Goal: Task Accomplishment & Management: Manage account settings

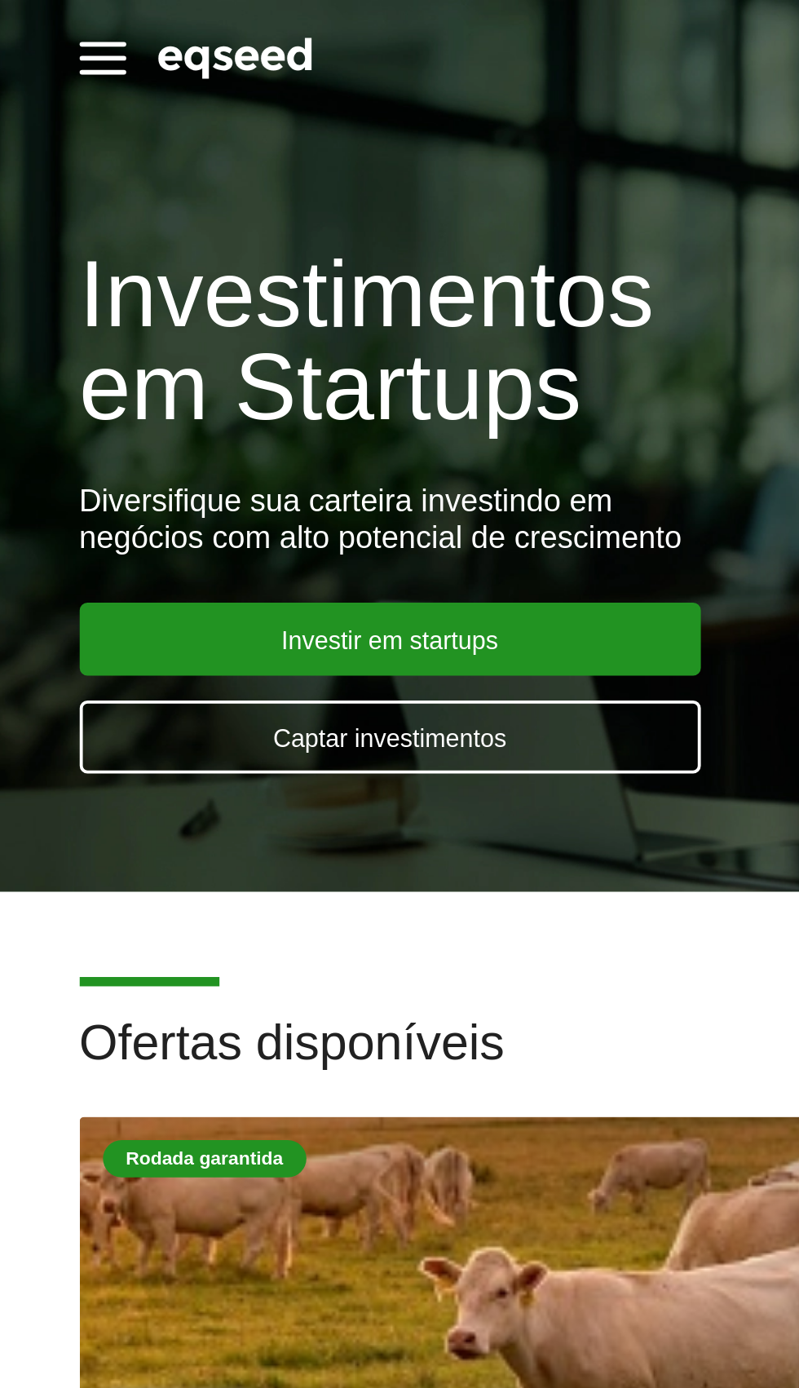
click at [95, 37] on span "button" at bounding box center [91, 38] width 24 height 2
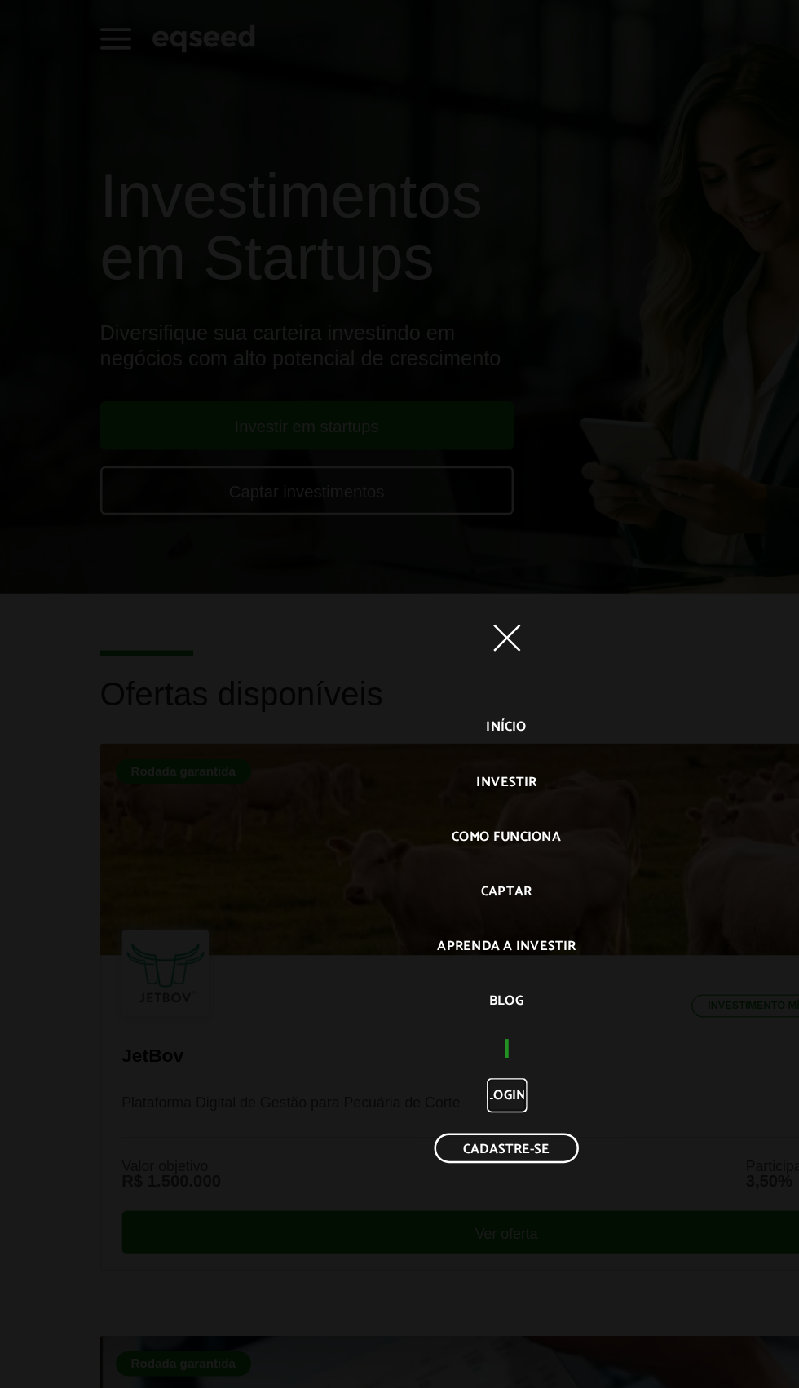
click at [387, 878] on link "Login" at bounding box center [400, 864] width 32 height 27
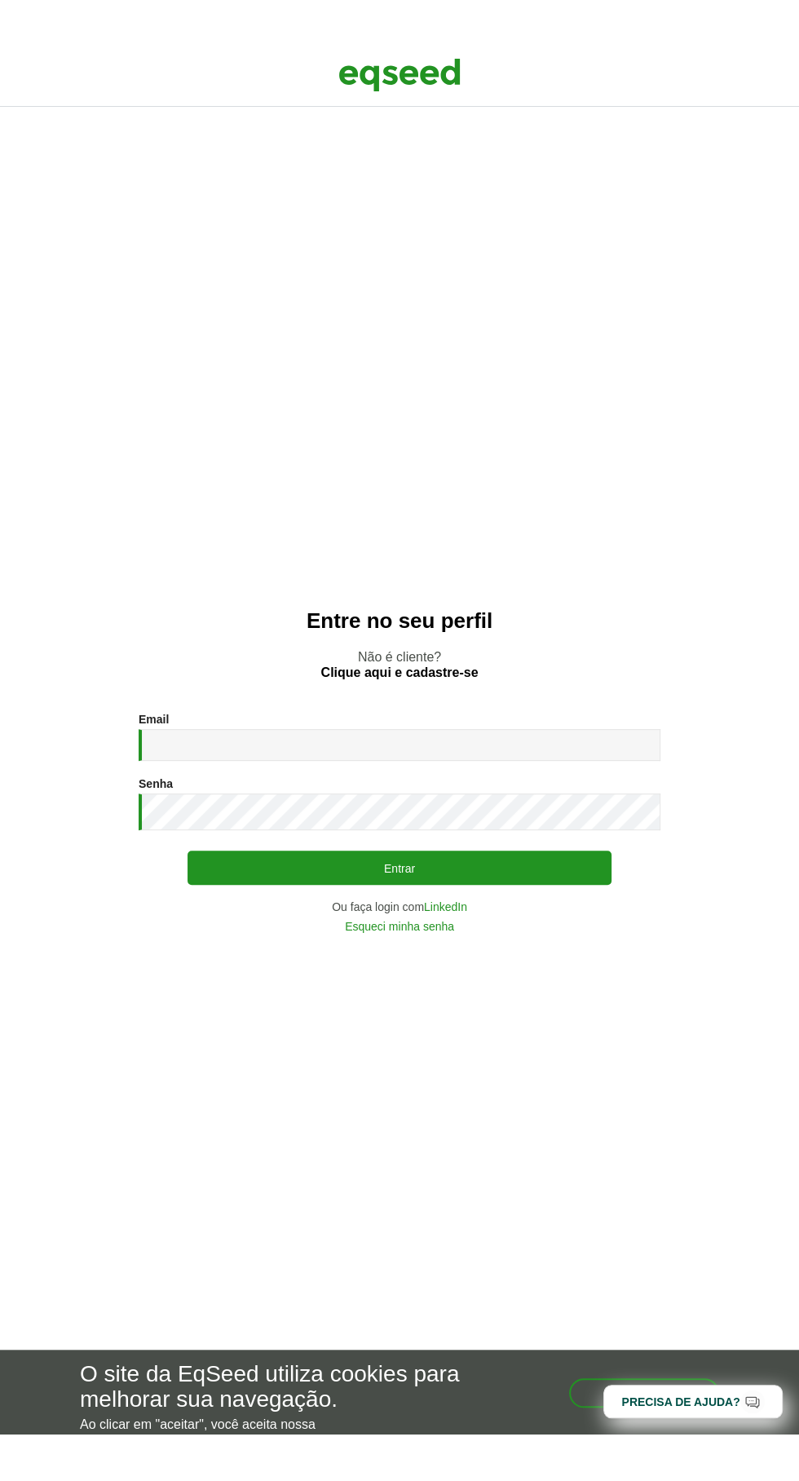
scroll to position [12, 0]
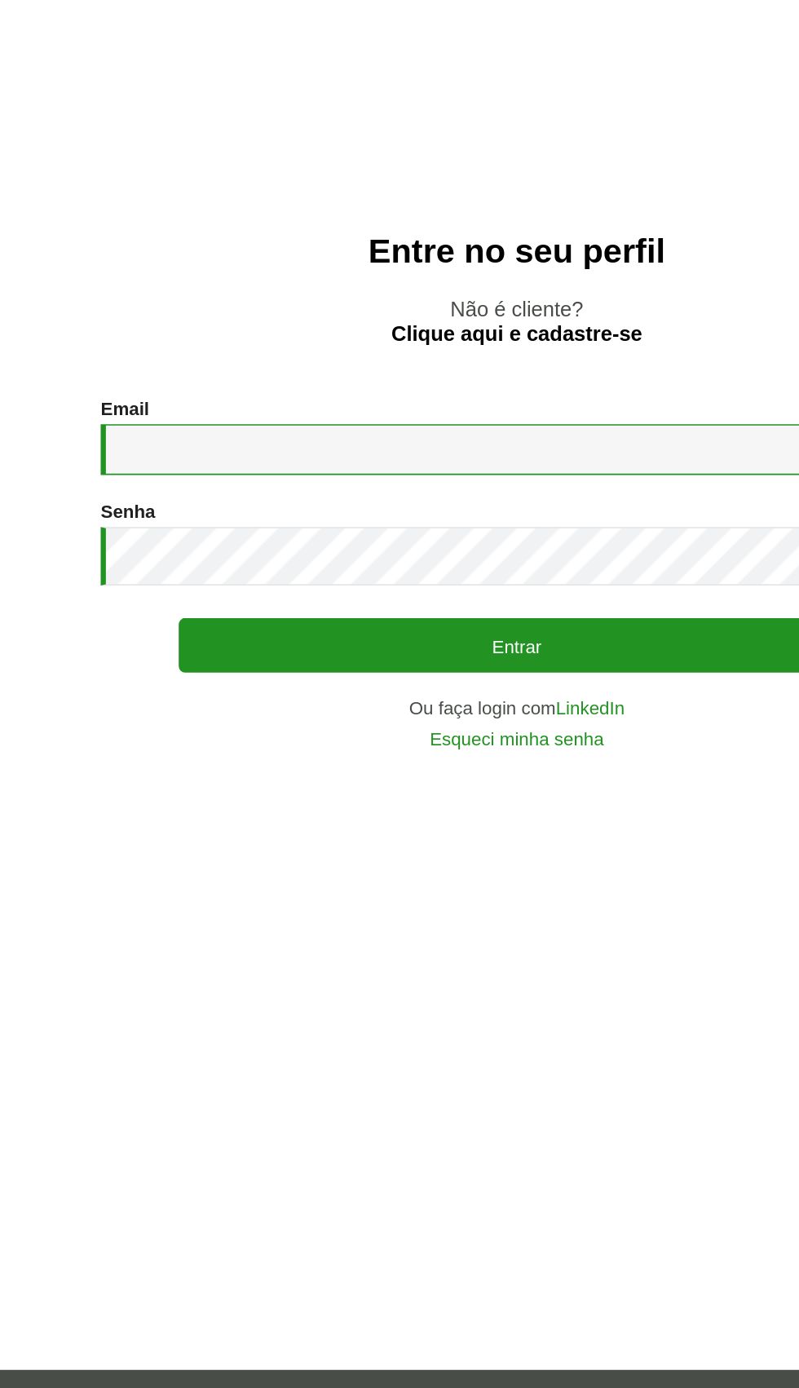
click at [158, 714] on input "Email *" at bounding box center [400, 699] width 522 height 32
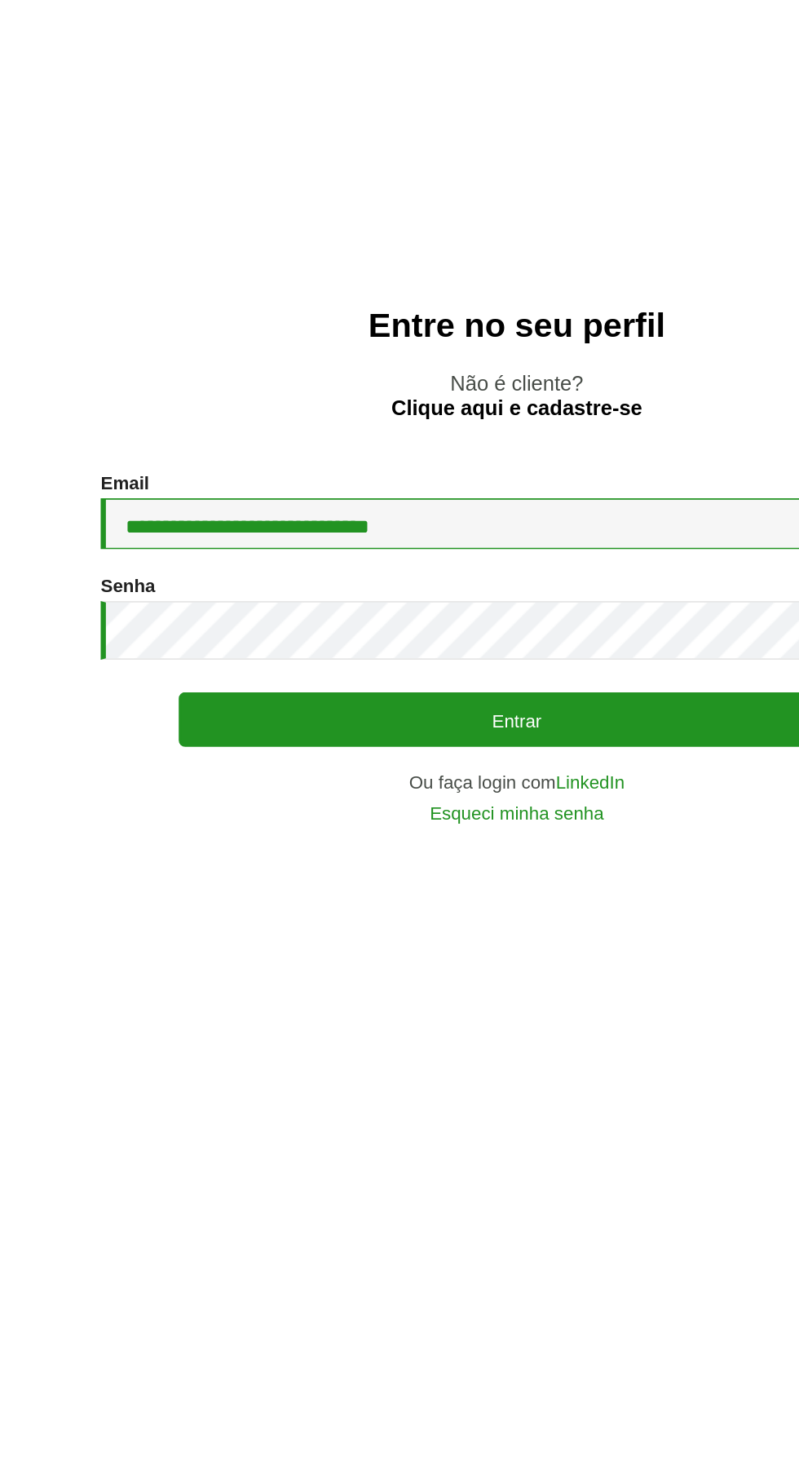
scroll to position [0, 0]
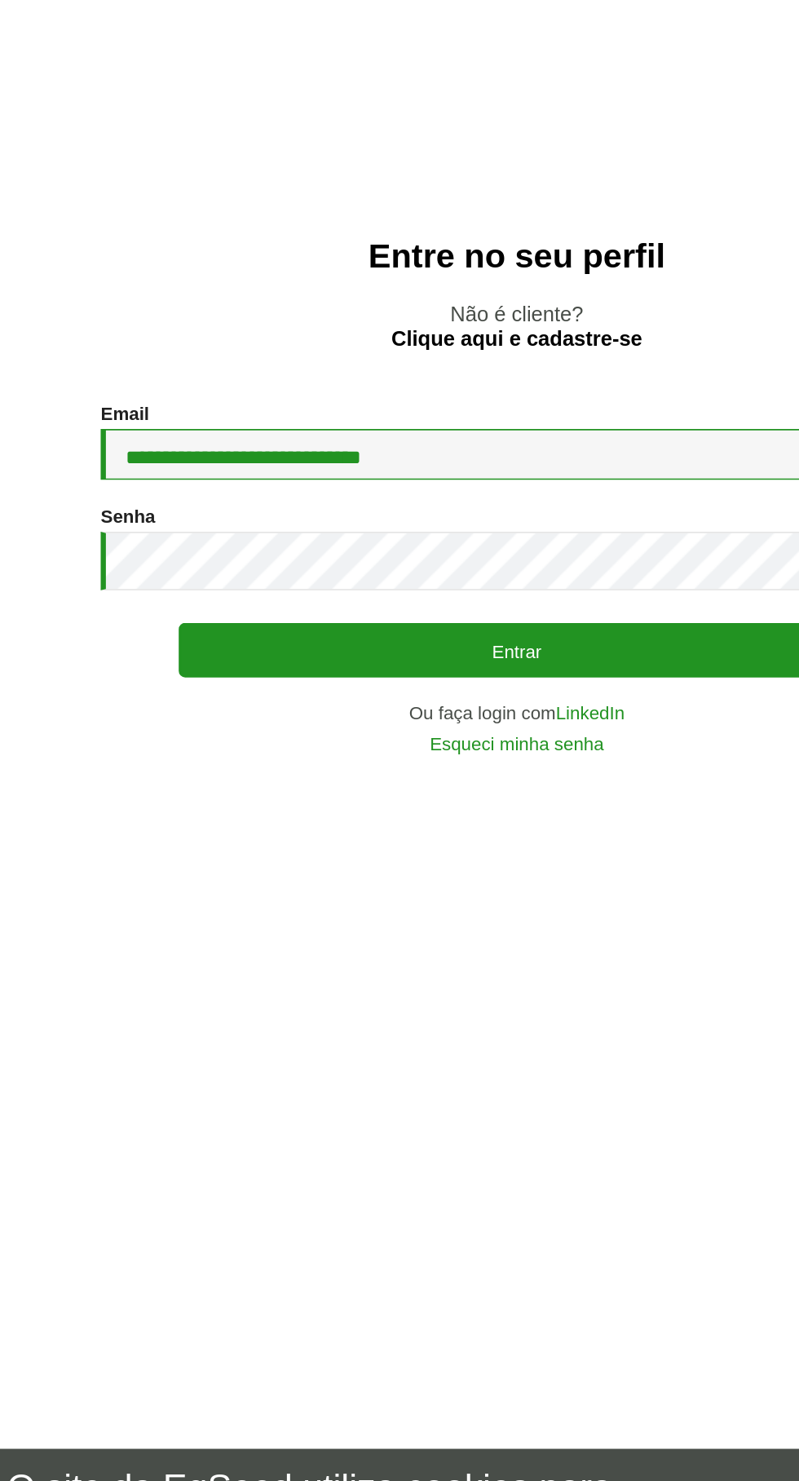
type input "**********"
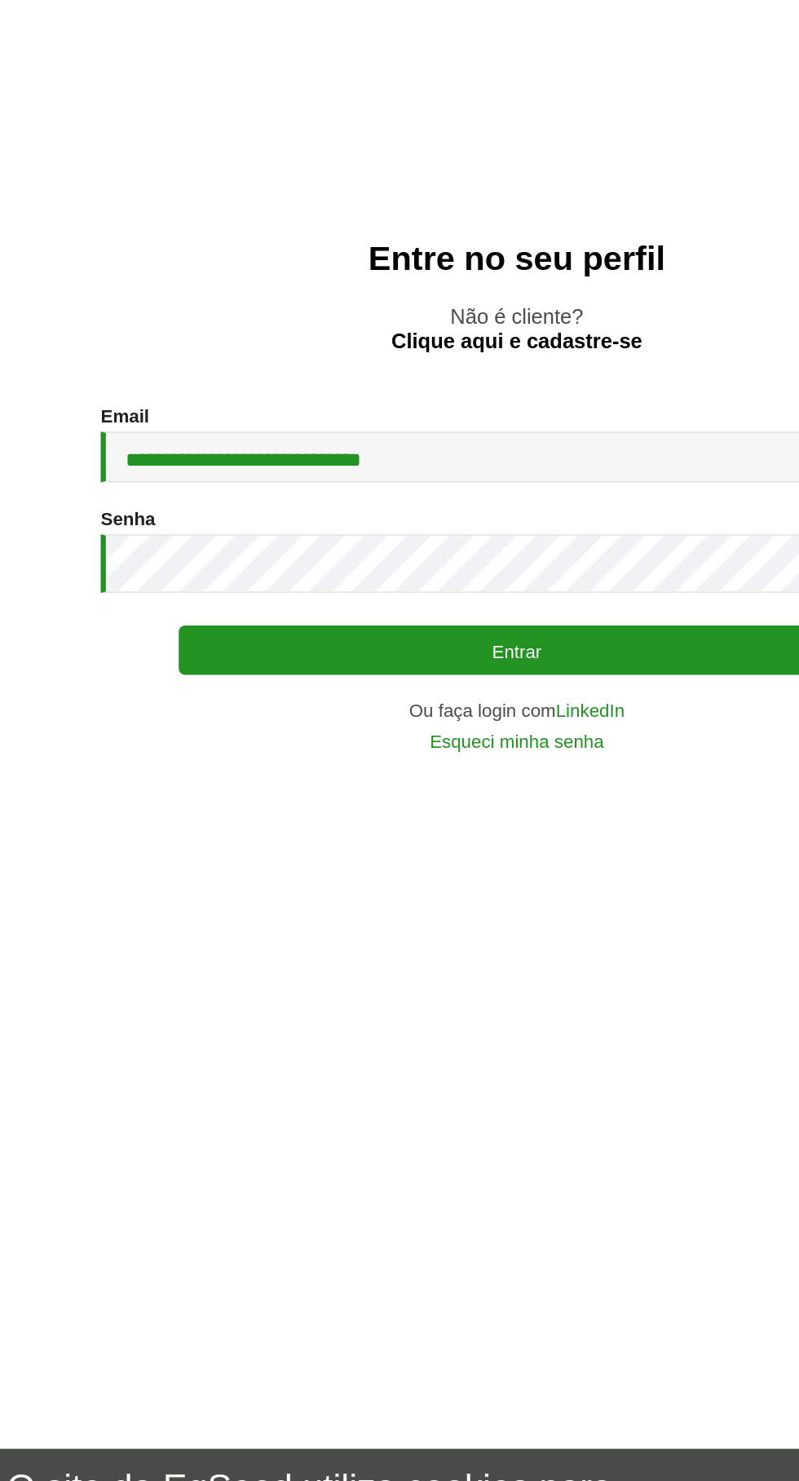
click at [214, 883] on button "Entrar" at bounding box center [400, 867] width 424 height 31
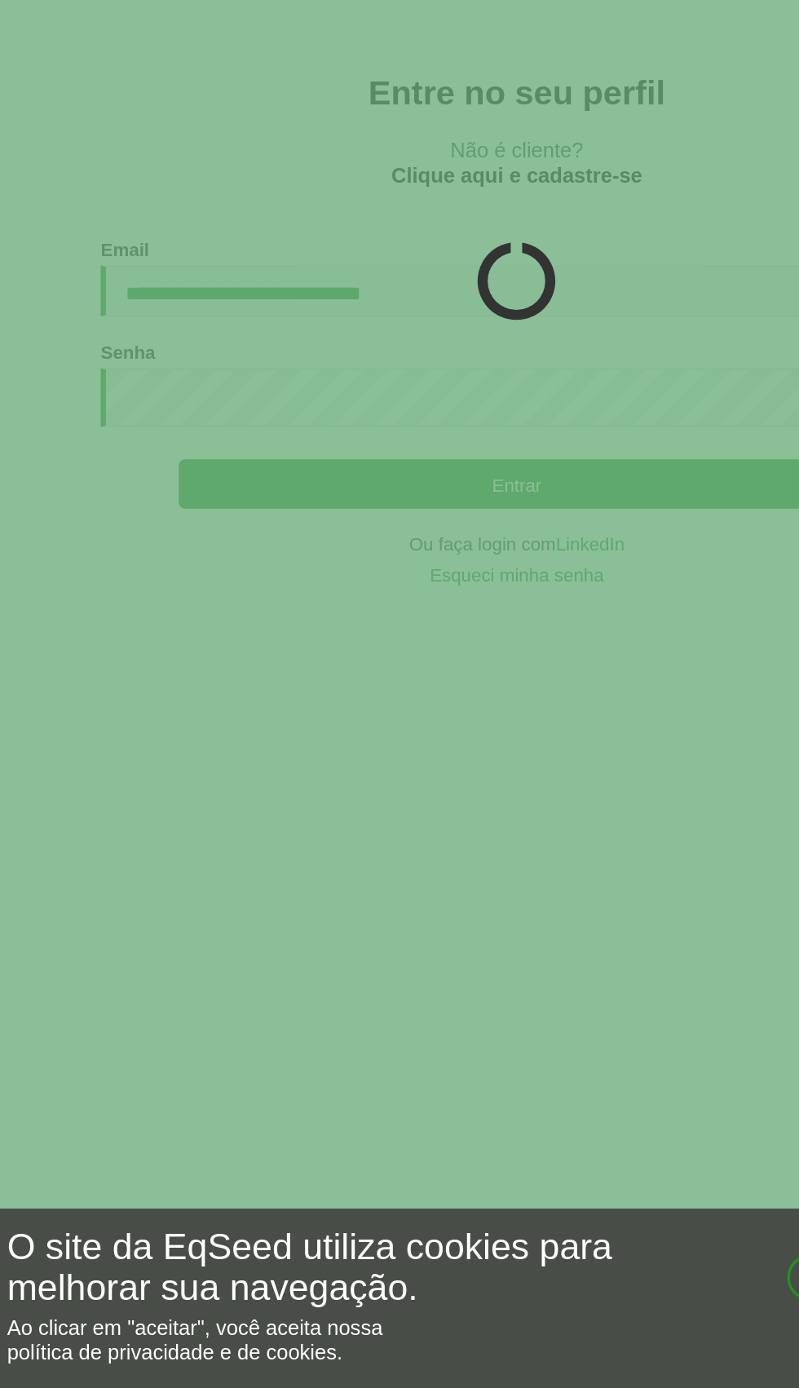
scroll to position [2, 0]
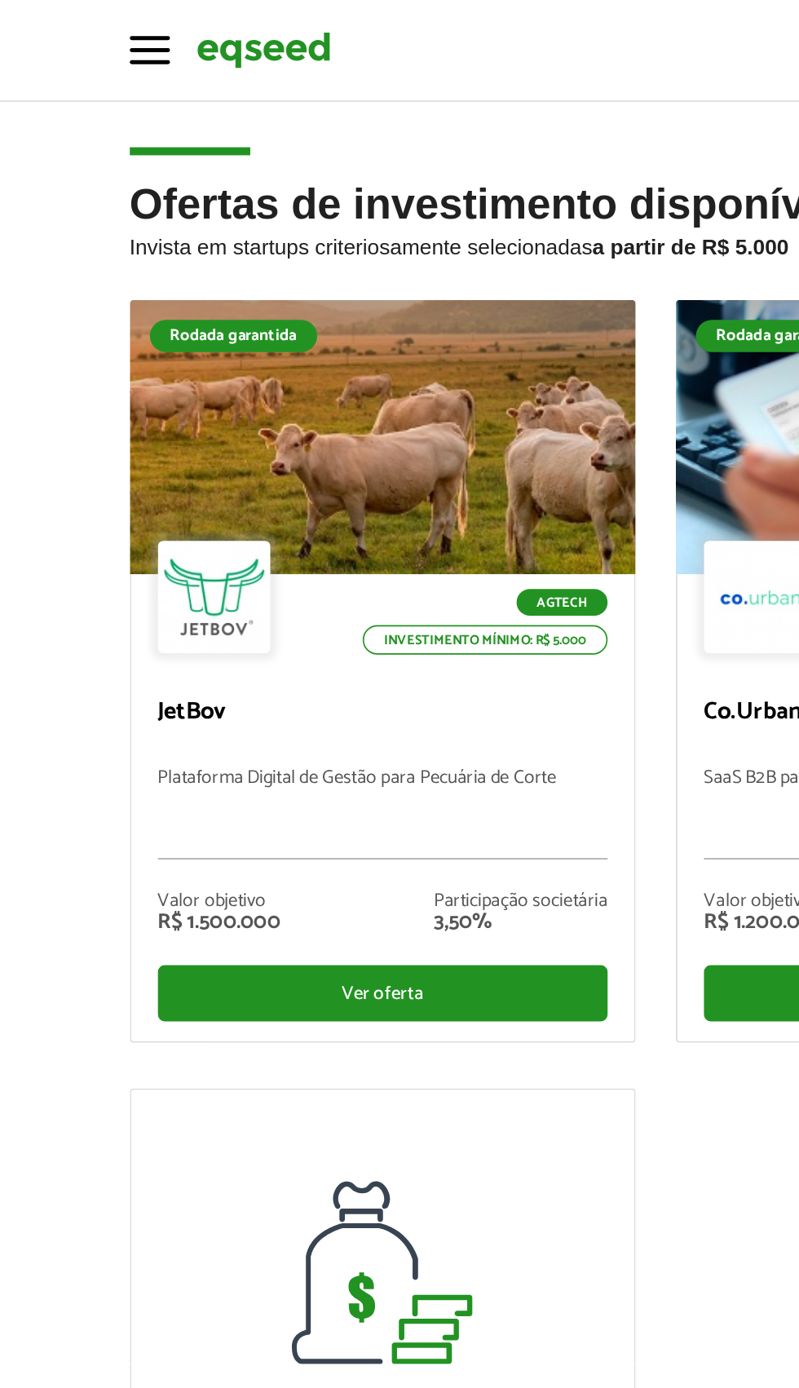
click at [91, 29] on span "button" at bounding box center [91, 30] width 24 height 2
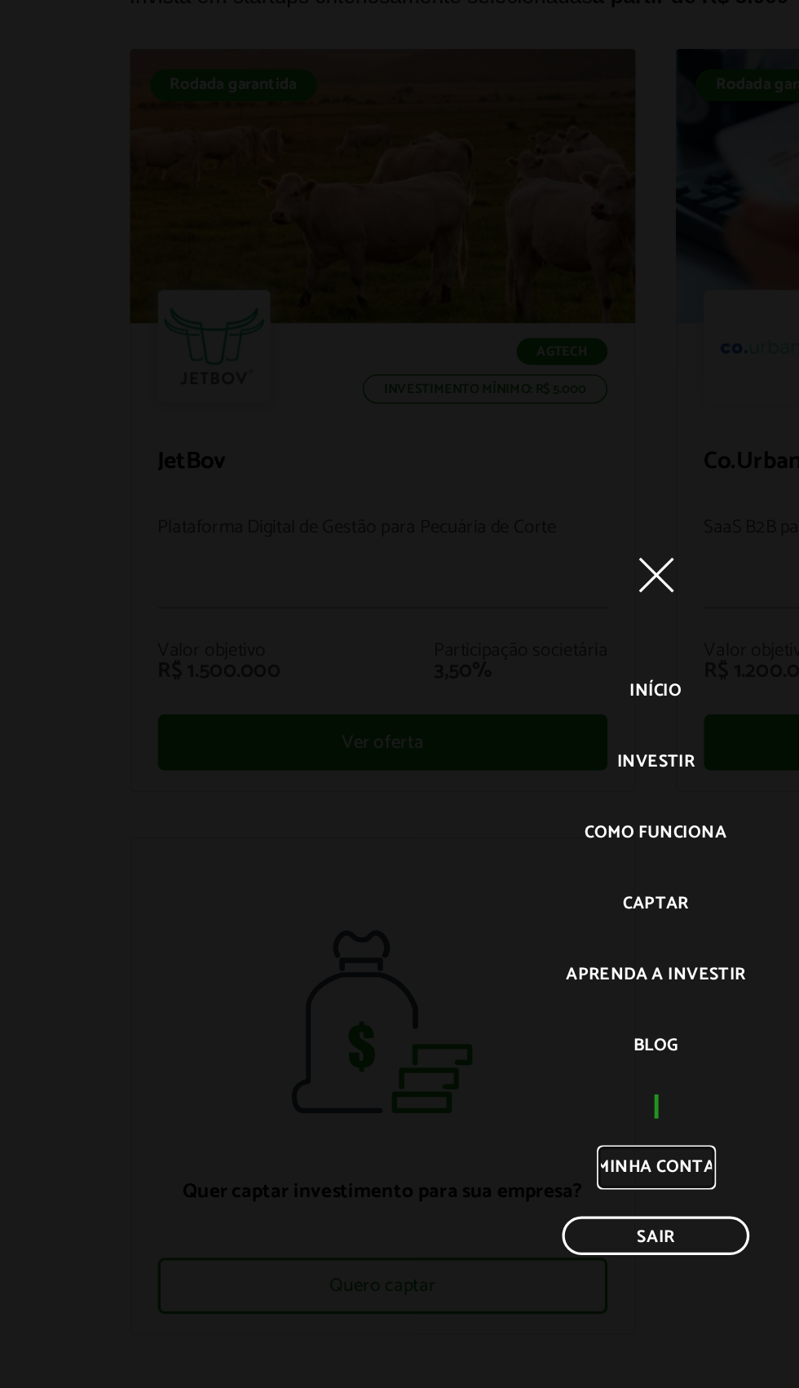
click at [365, 878] on link "Minha conta" at bounding box center [400, 864] width 73 height 27
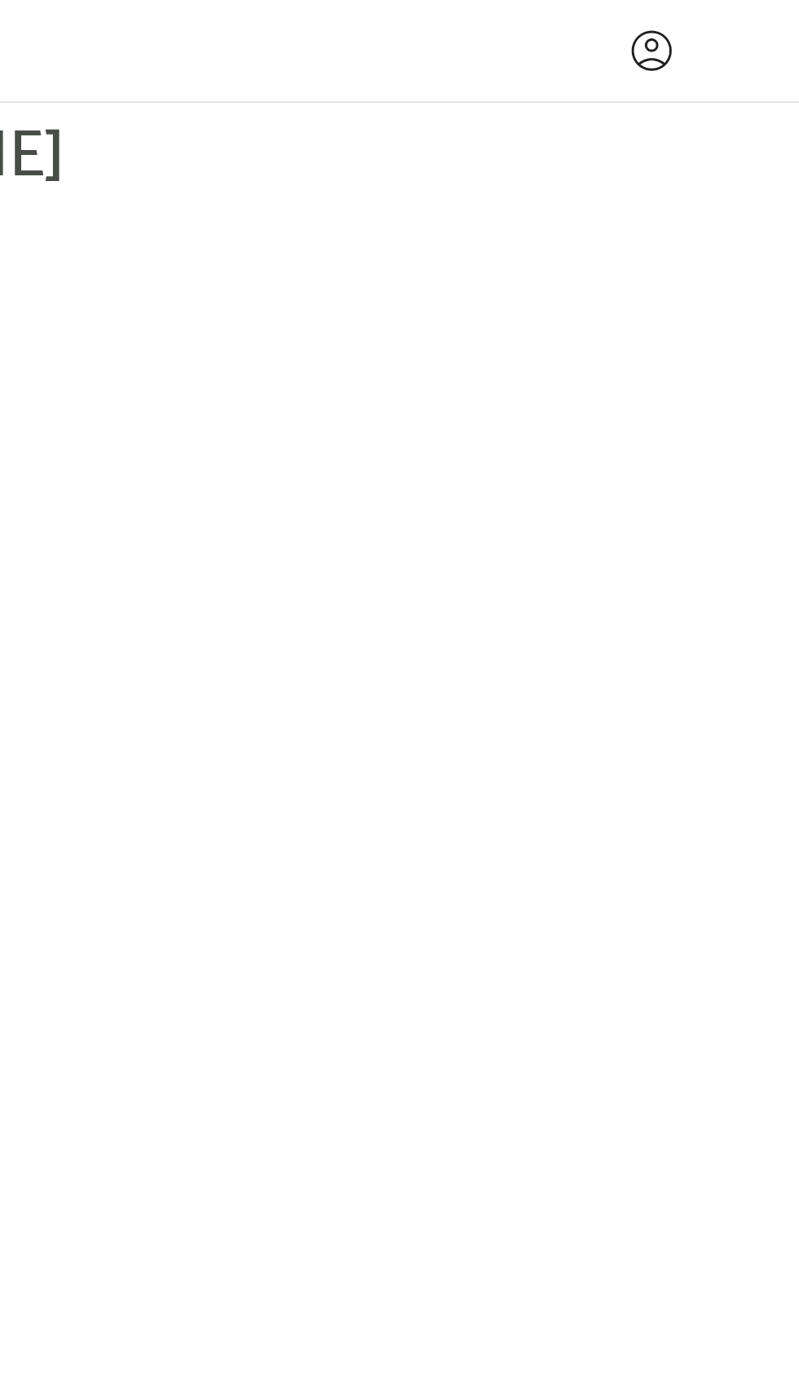
click at [710, 32] on div at bounding box center [704, 32] width 33 height 33
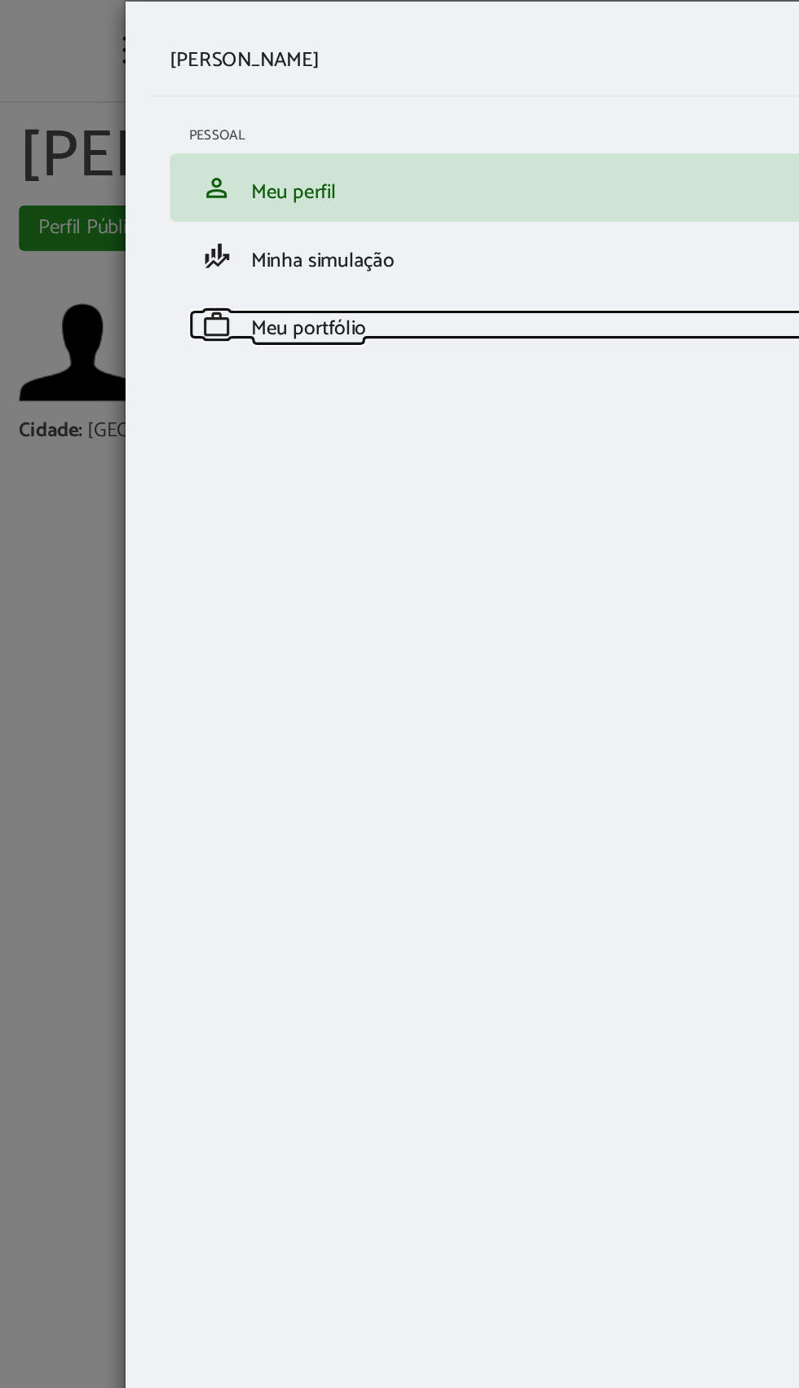
click at [184, 223] on span "Meu portfólio" at bounding box center [198, 212] width 74 height 22
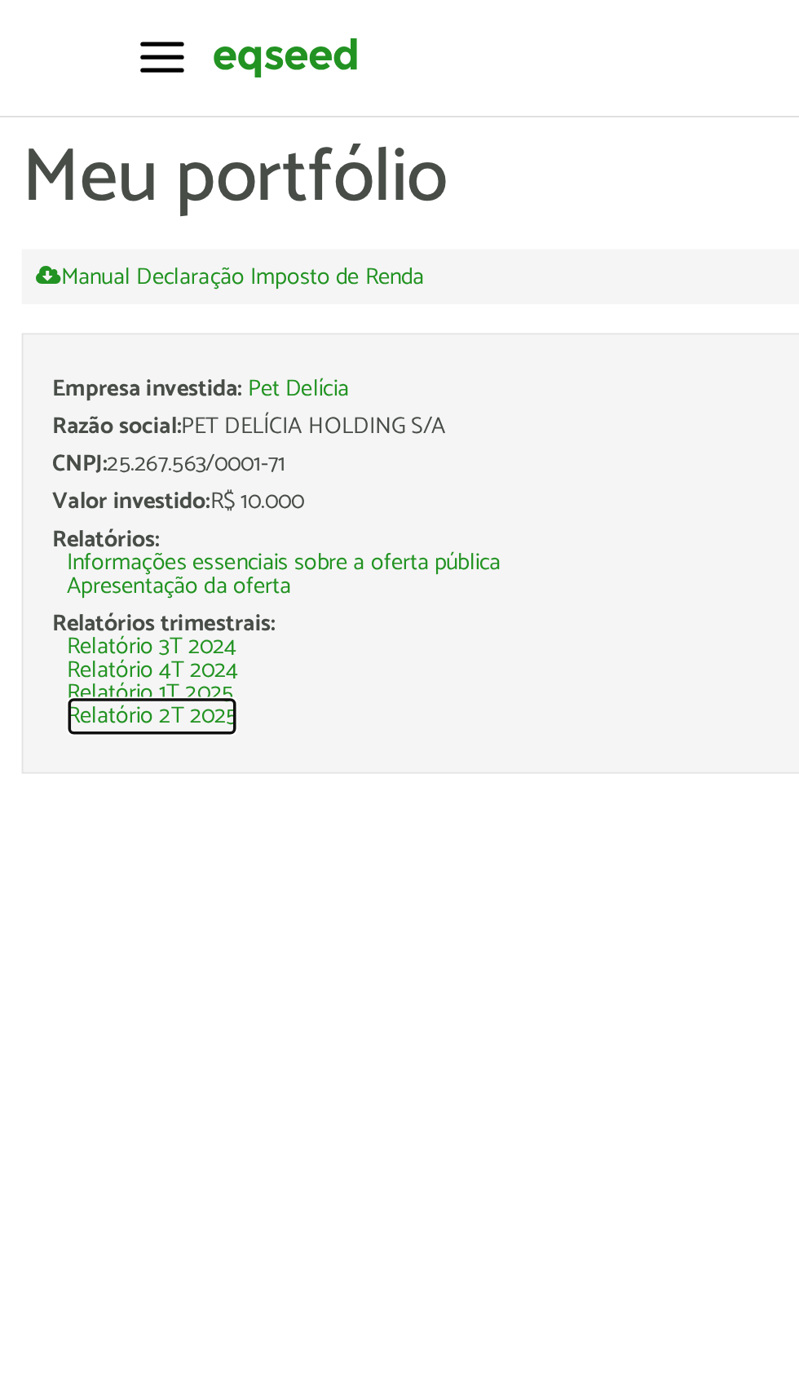
click at [49, 410] on link "Relatório 2T 2025" at bounding box center [86, 403] width 96 height 13
click at [48, 410] on link "Relatório 2T 2025" at bounding box center [86, 403] width 96 height 13
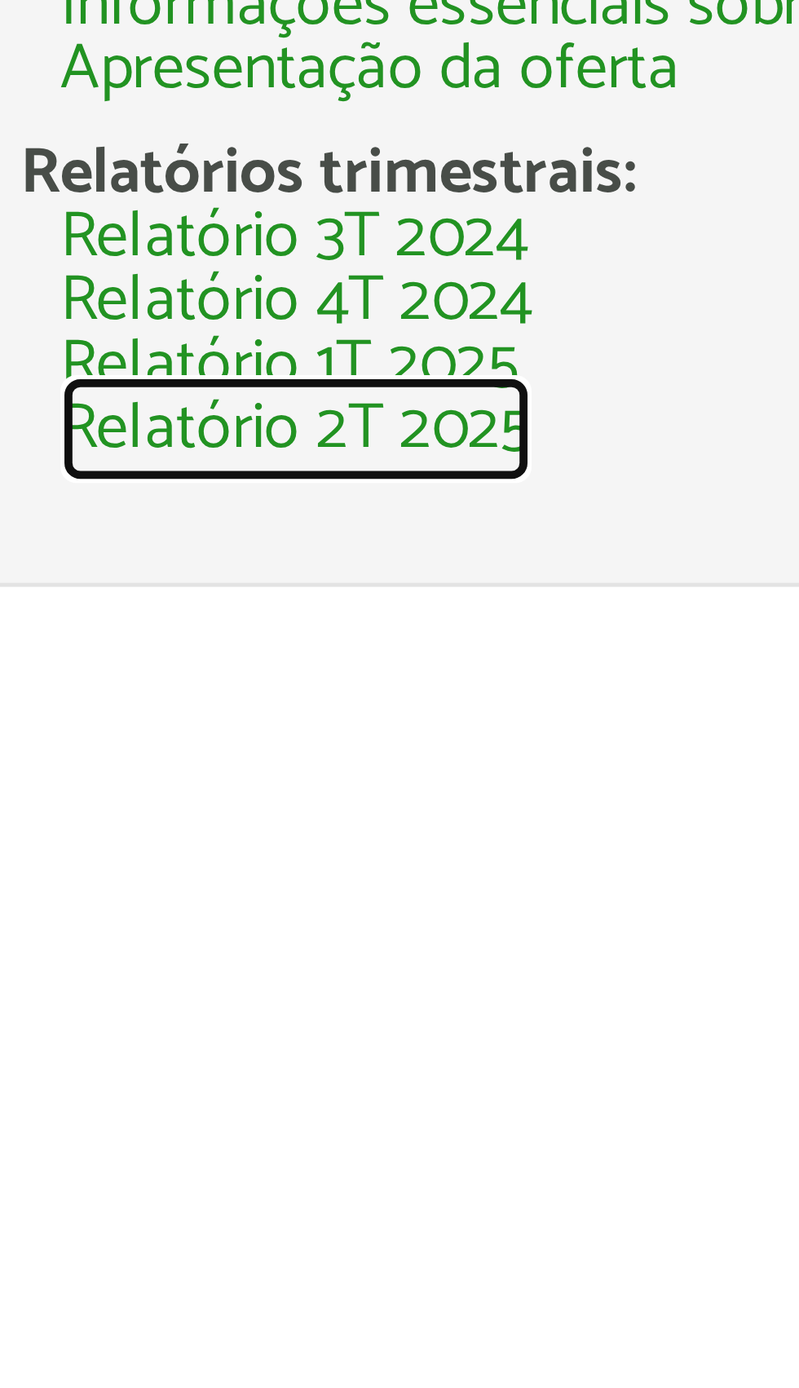
click at [48, 410] on link "Relatório 2T 2025" at bounding box center [86, 403] width 96 height 13
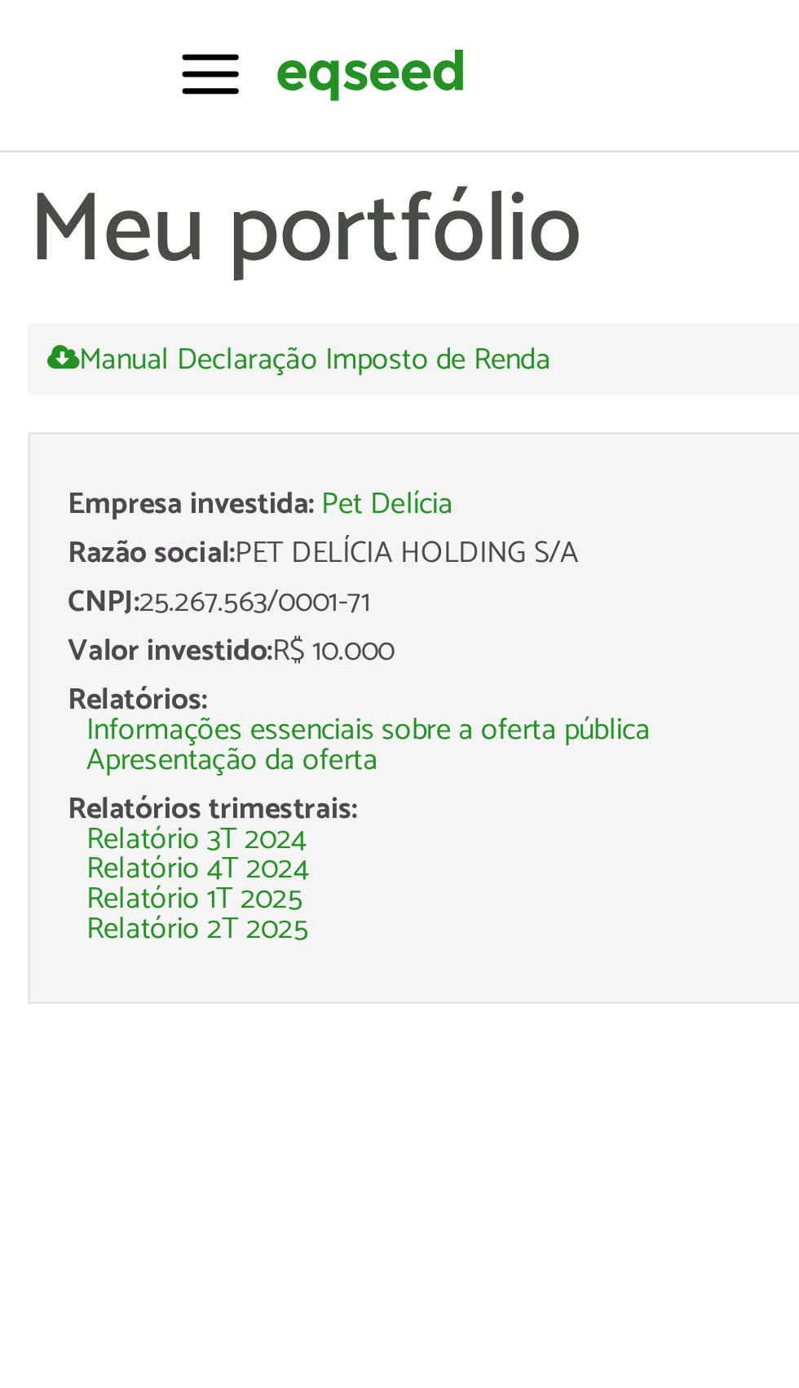
click at [94, 32] on span "button" at bounding box center [91, 32] width 24 height 2
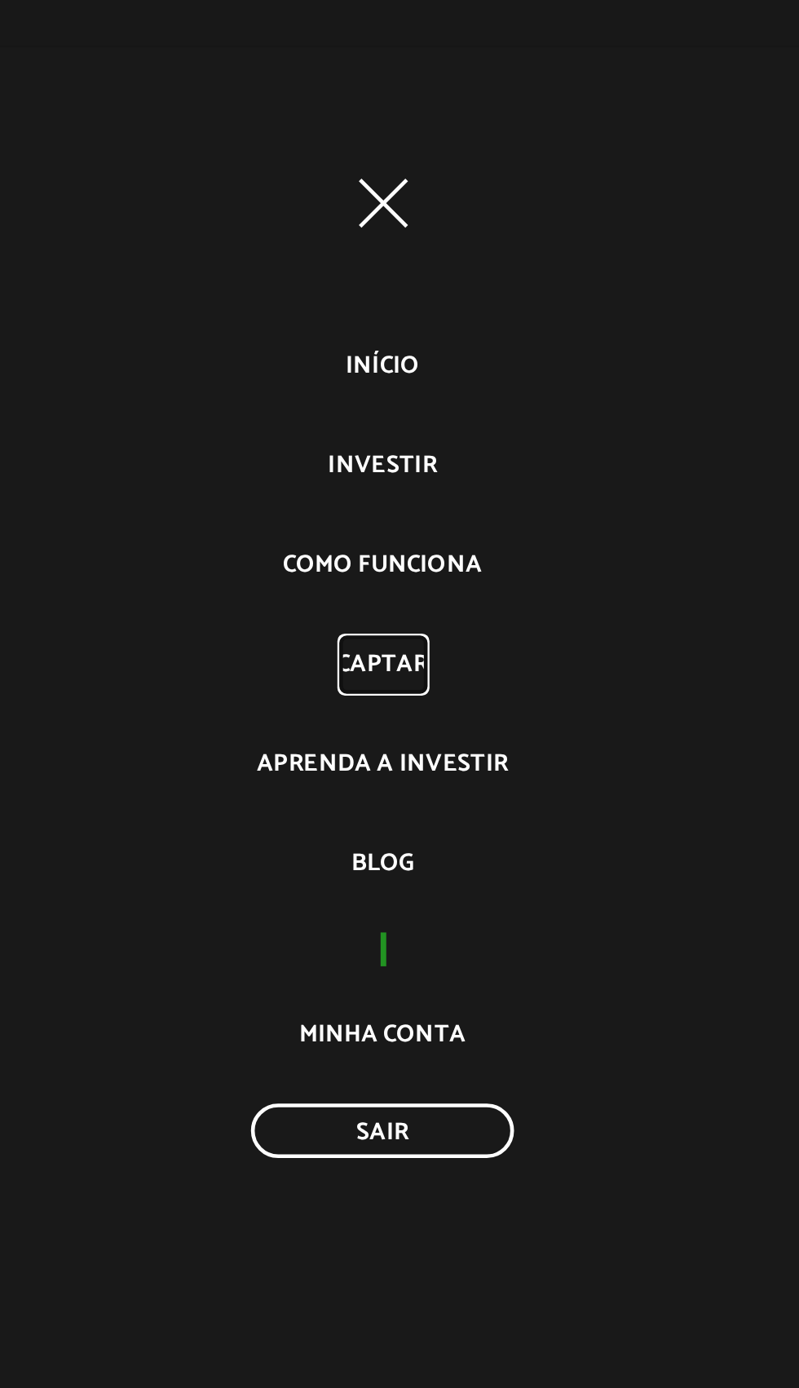
click at [395, 704] on link "Captar" at bounding box center [400, 703] width 40 height 27
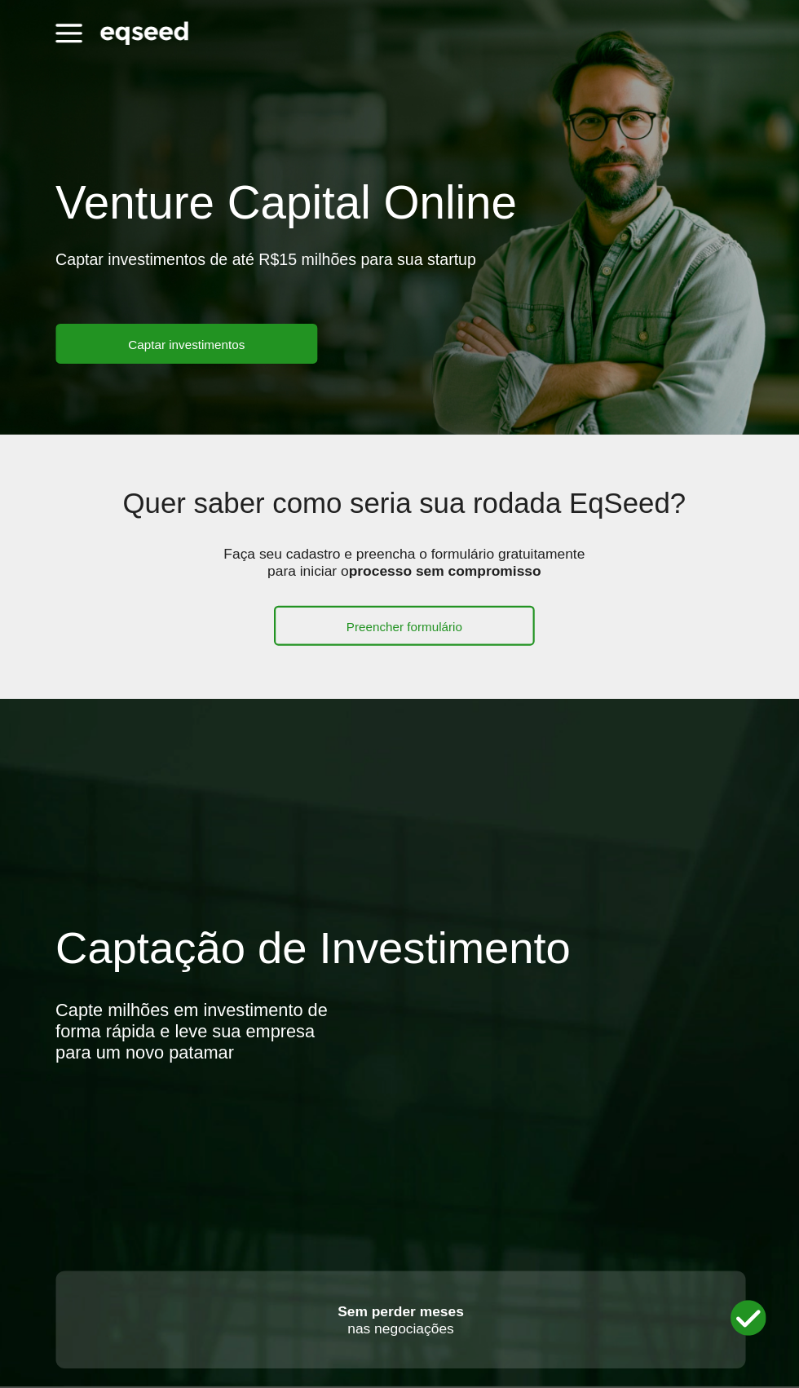
click at [91, 29] on span "button" at bounding box center [91, 30] width 24 height 2
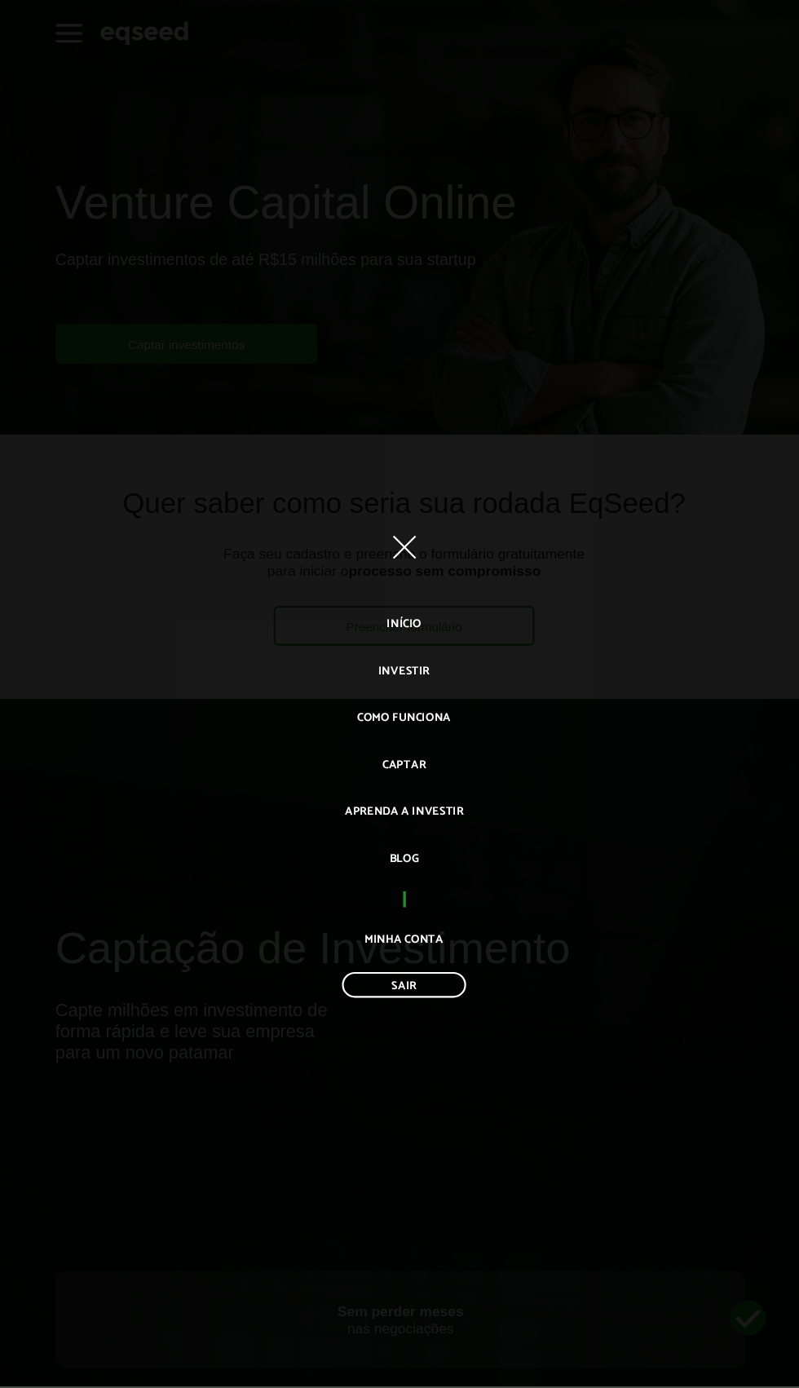
click at [365, 918] on link "Sair" at bounding box center [400, 906] width 114 height 24
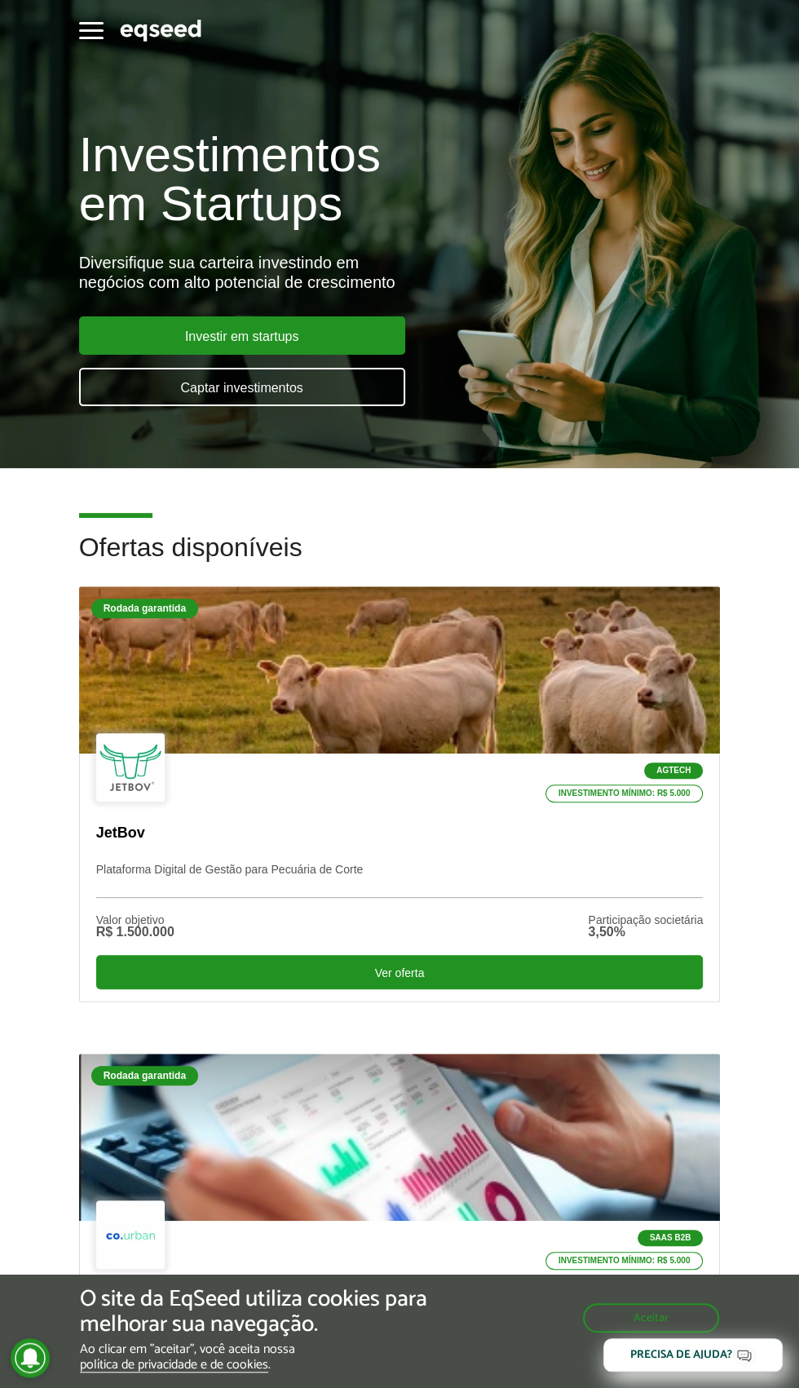
click at [126, 406] on link "Captar investimentos" at bounding box center [242, 387] width 326 height 38
